Goal: Navigation & Orientation: Go to known website

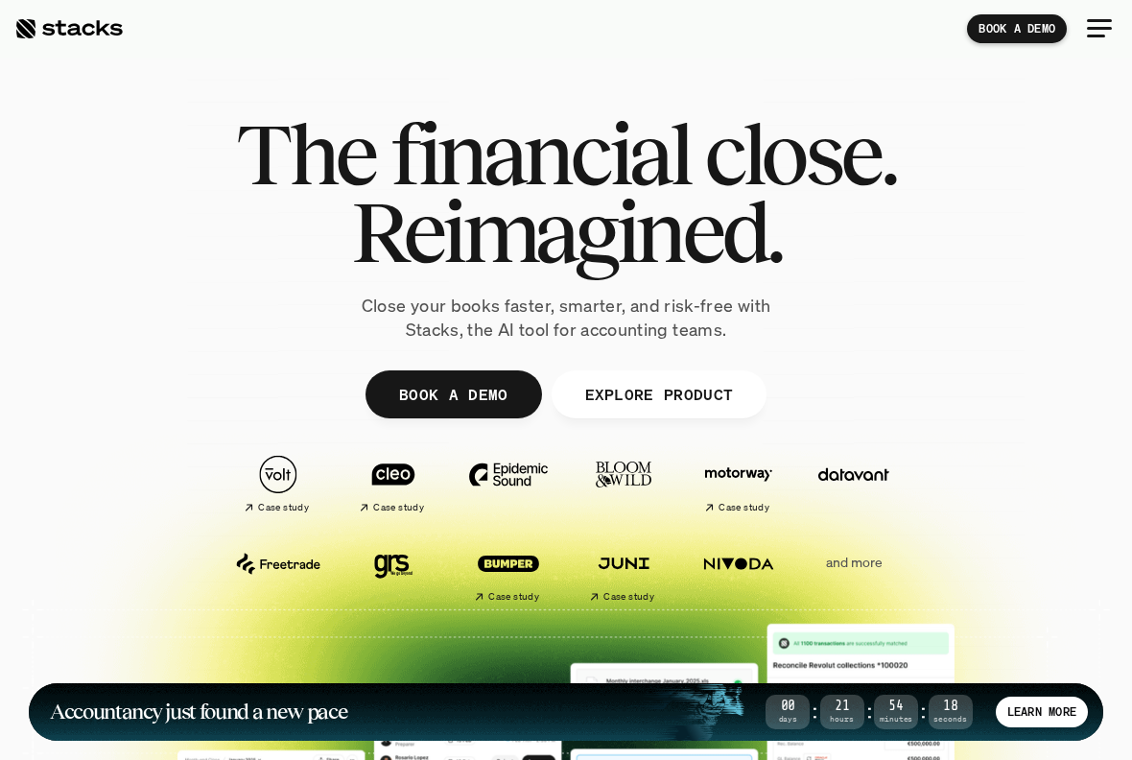
click at [1102, 38] on div at bounding box center [1100, 29] width 46 height 46
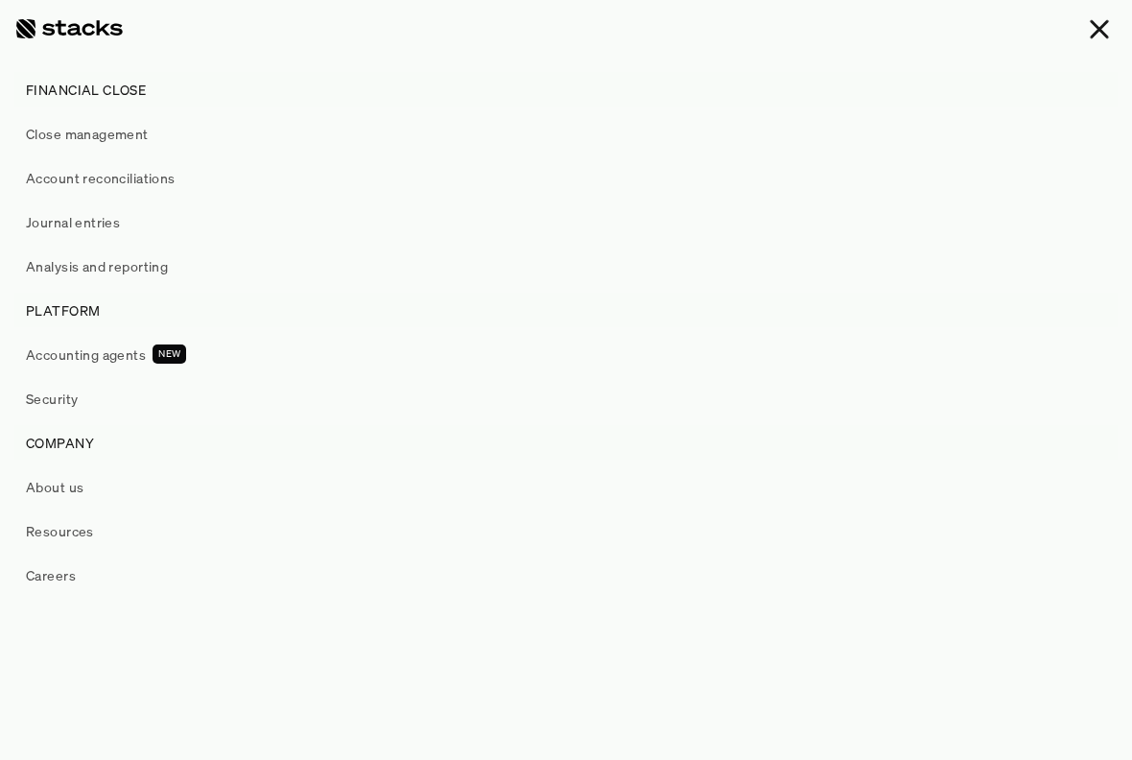
click at [1085, 26] on div at bounding box center [1100, 29] width 46 height 46
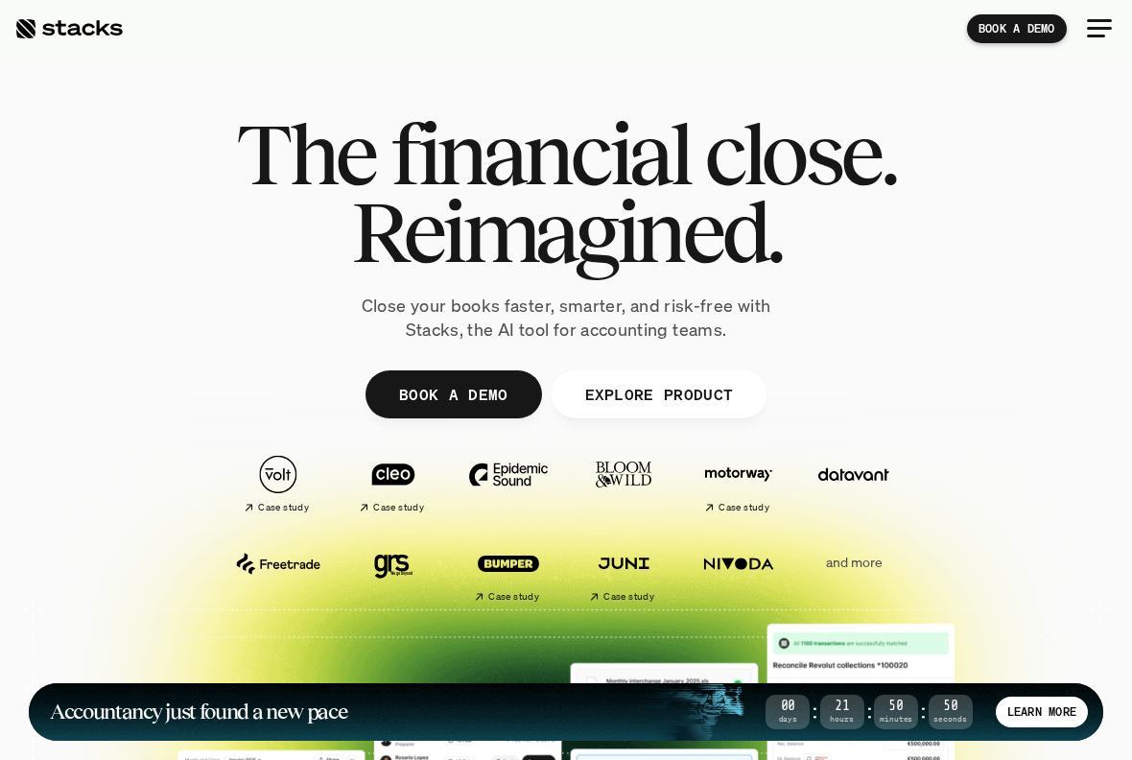
click at [1093, 22] on div at bounding box center [1100, 29] width 46 height 46
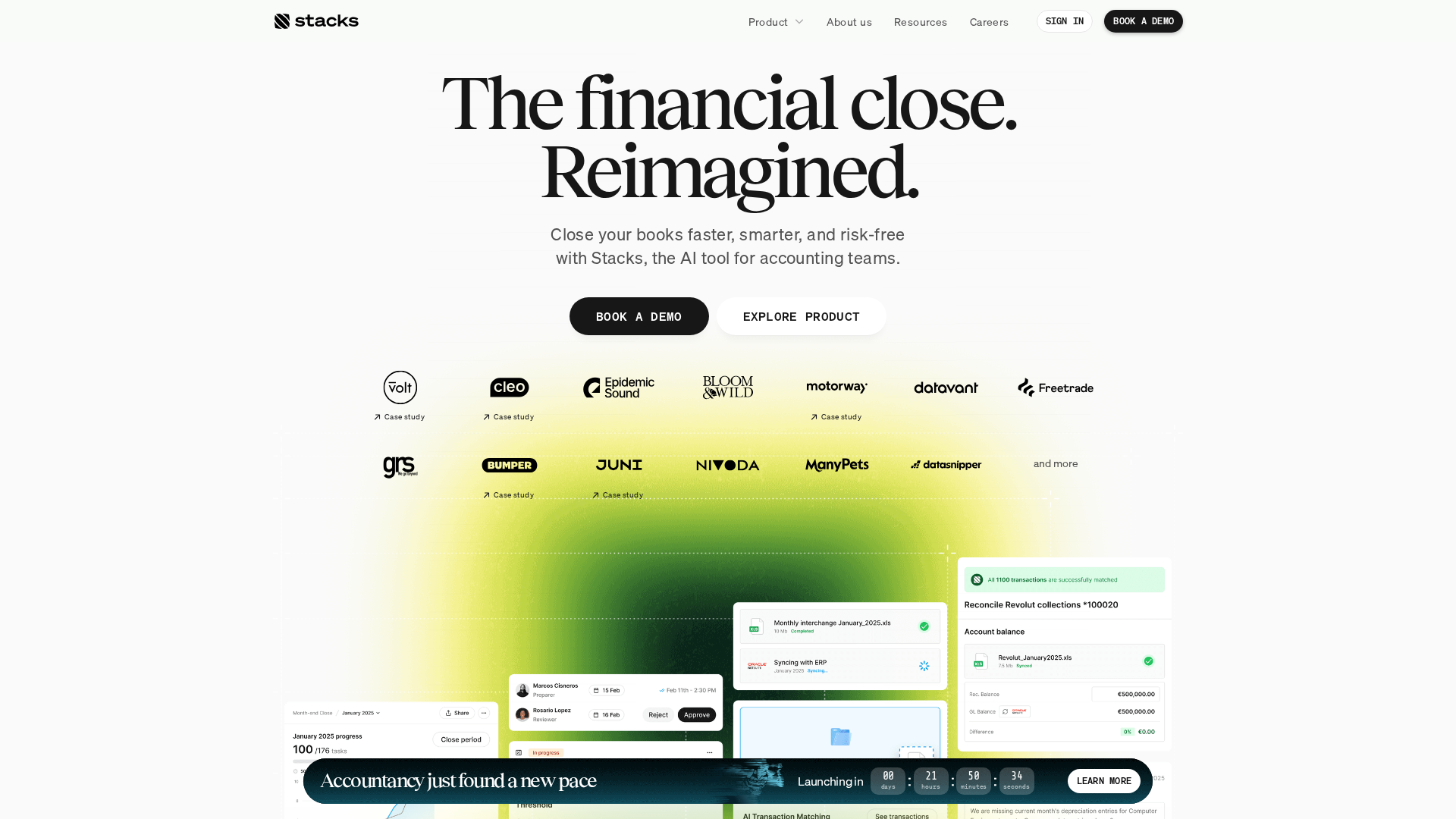
click at [894, 402] on div at bounding box center [728, 470] width 1456 height 485
click at [894, 16] on p "SIGN IN" at bounding box center [1065, 21] width 39 height 10
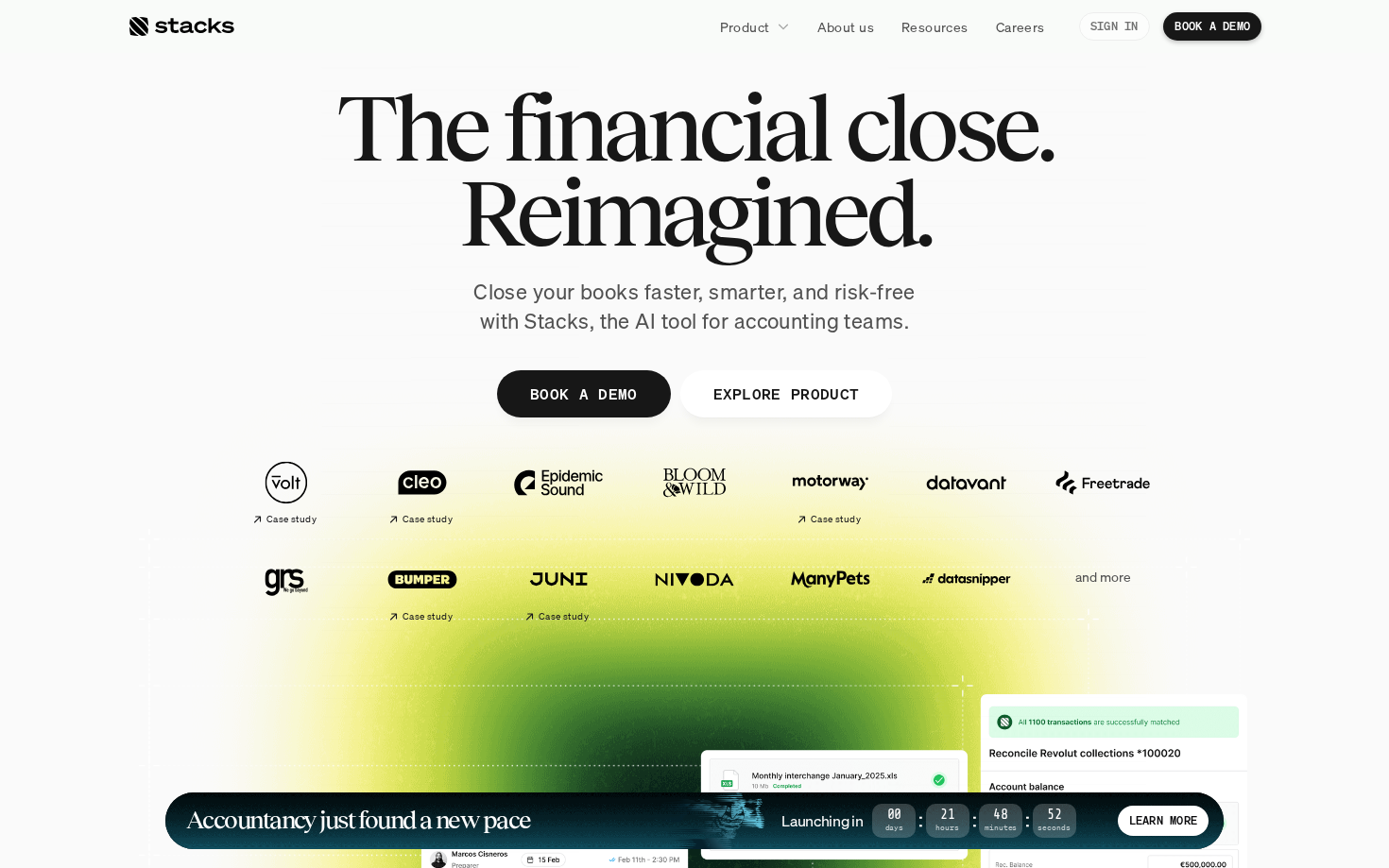
click at [1111, 27] on p "SIGN IN" at bounding box center [1113, 26] width 48 height 13
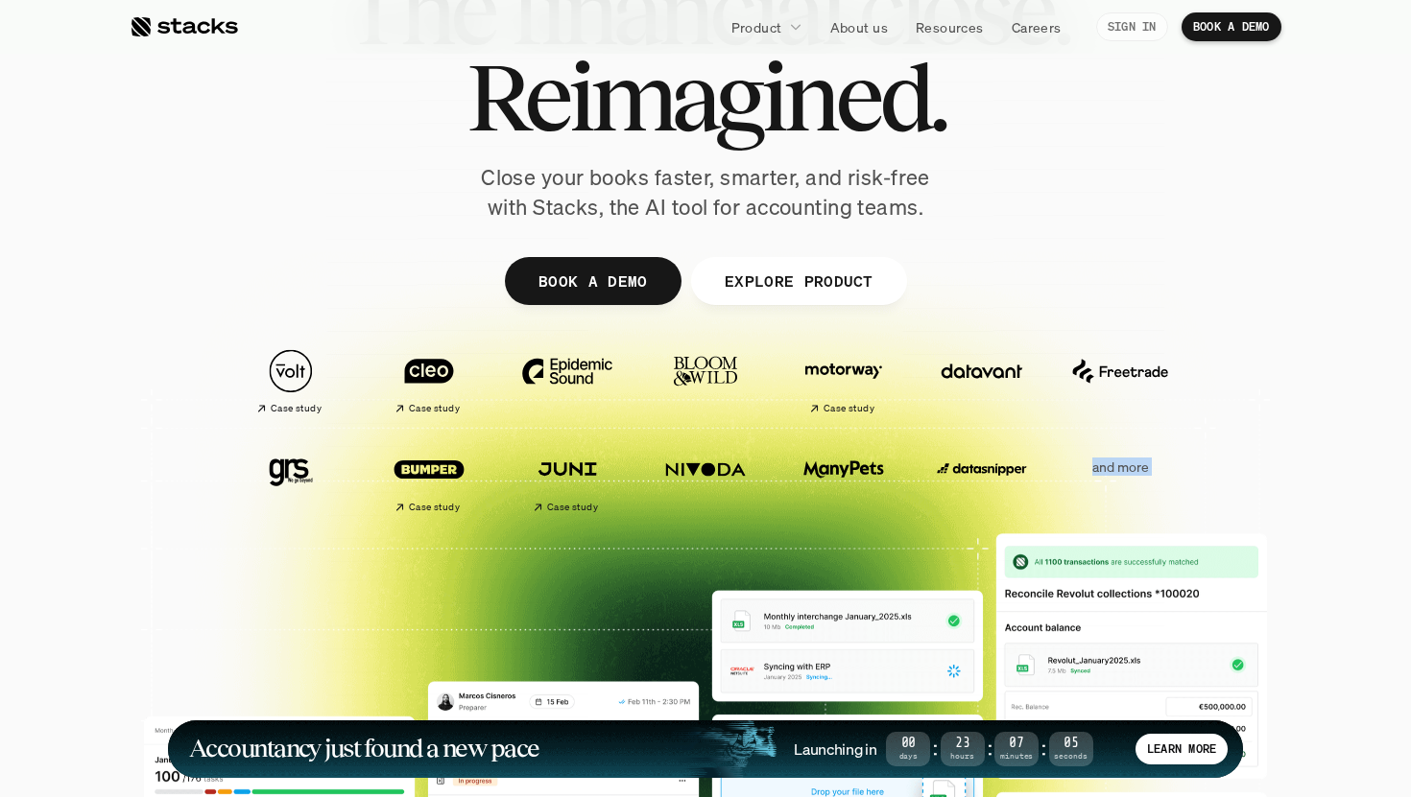
click at [1121, 14] on link "SIGN IN" at bounding box center [1132, 26] width 72 height 29
